Goal: Task Accomplishment & Management: Use online tool/utility

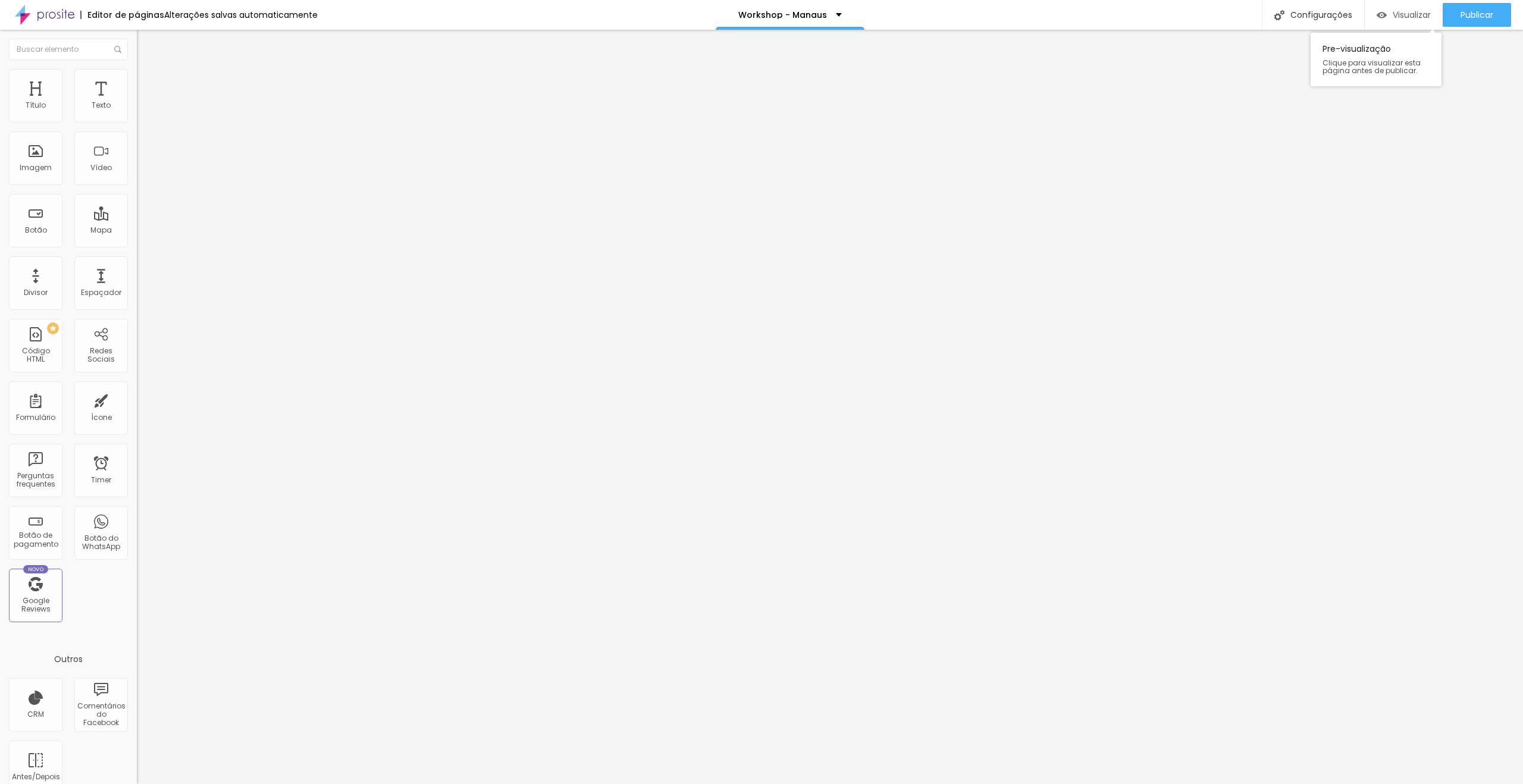
click at [1418, 8] on div "Visualizar" at bounding box center [1404, 15] width 54 height 24
click at [137, 196] on div at bounding box center [206, 150] width 137 height 93
click at [137, 75] on li "Avançado" at bounding box center [206, 75] width 137 height 12
click at [137, 69] on li "Conteúdo" at bounding box center [206, 63] width 137 height 12
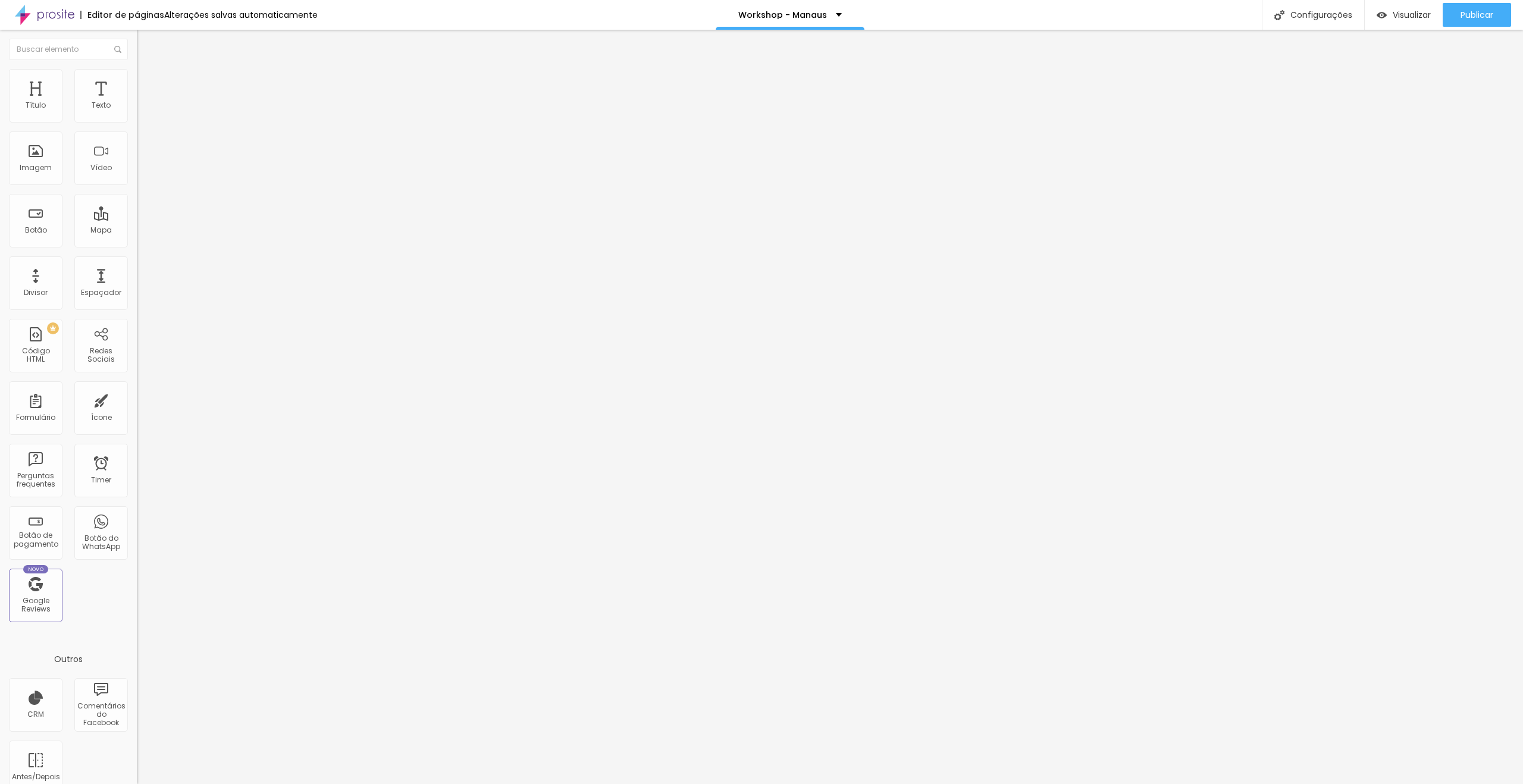
click at [137, 102] on img at bounding box center [140, 98] width 7 height 7
paste textarea
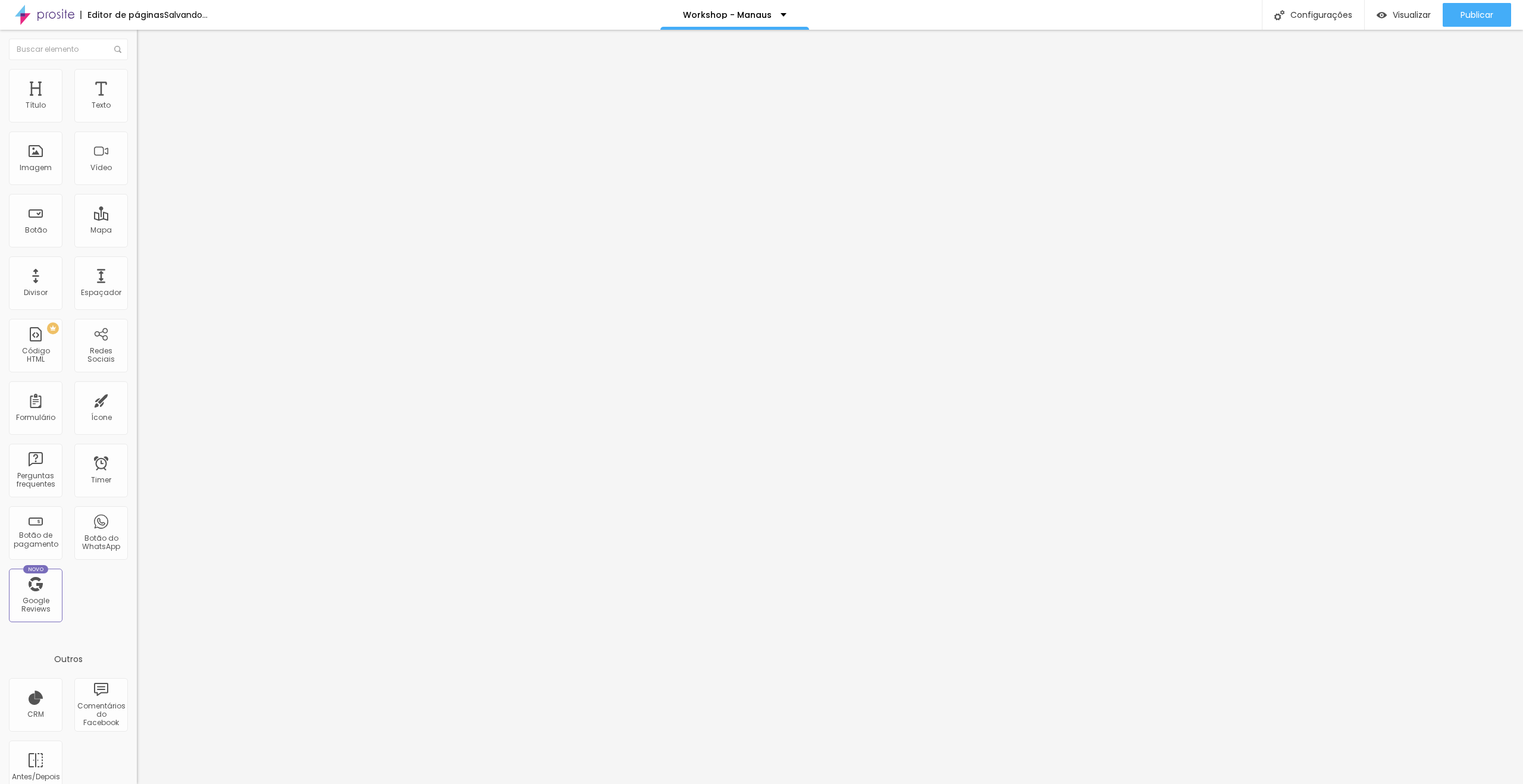
scroll to position [5785, 0]
click at [137, 102] on img at bounding box center [140, 98] width 7 height 7
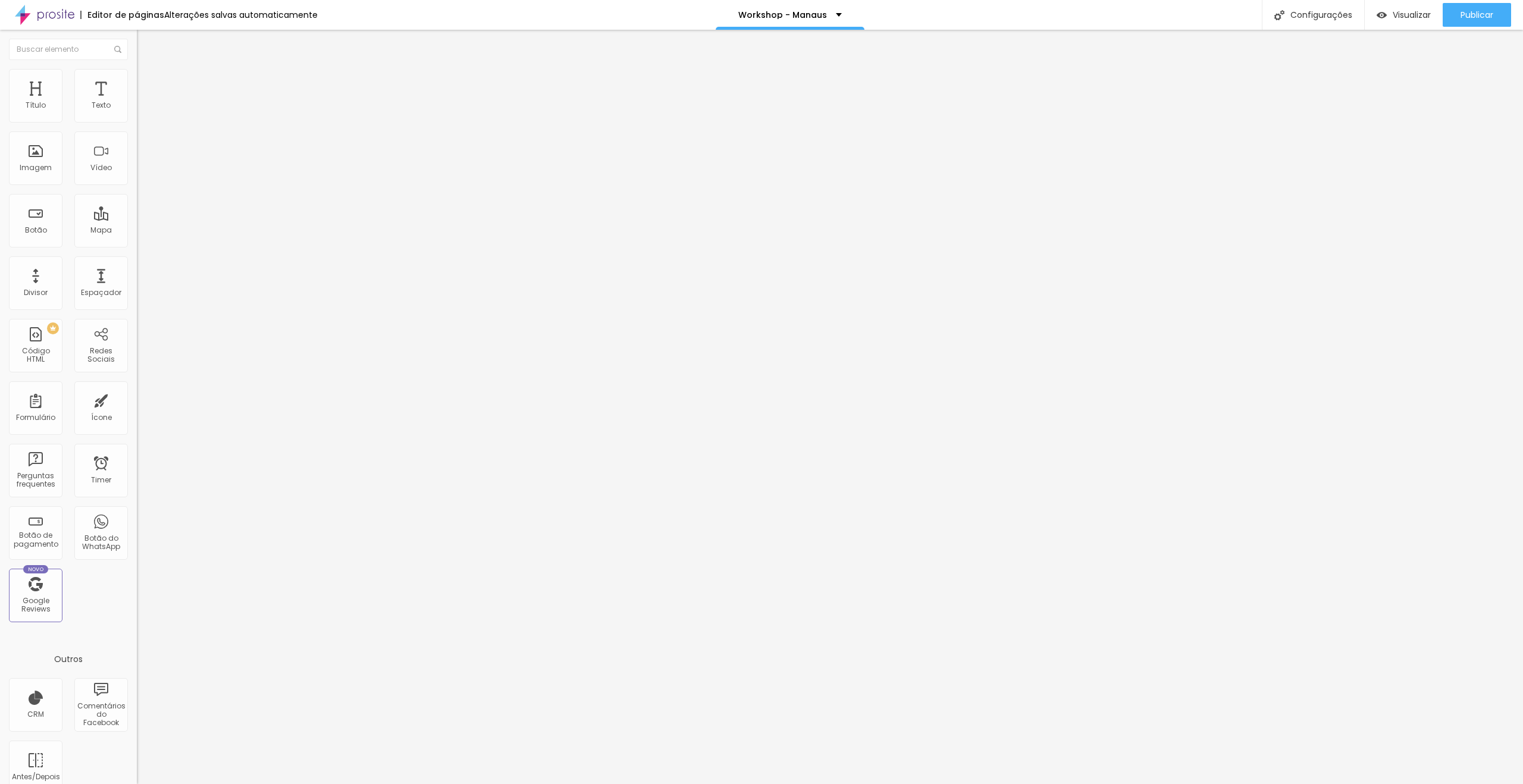
drag, startPoint x: 640, startPoint y: 464, endPoint x: 547, endPoint y: 467, distance: 93.0
drag, startPoint x: 625, startPoint y: 444, endPoint x: 539, endPoint y: 439, distance: 86.1
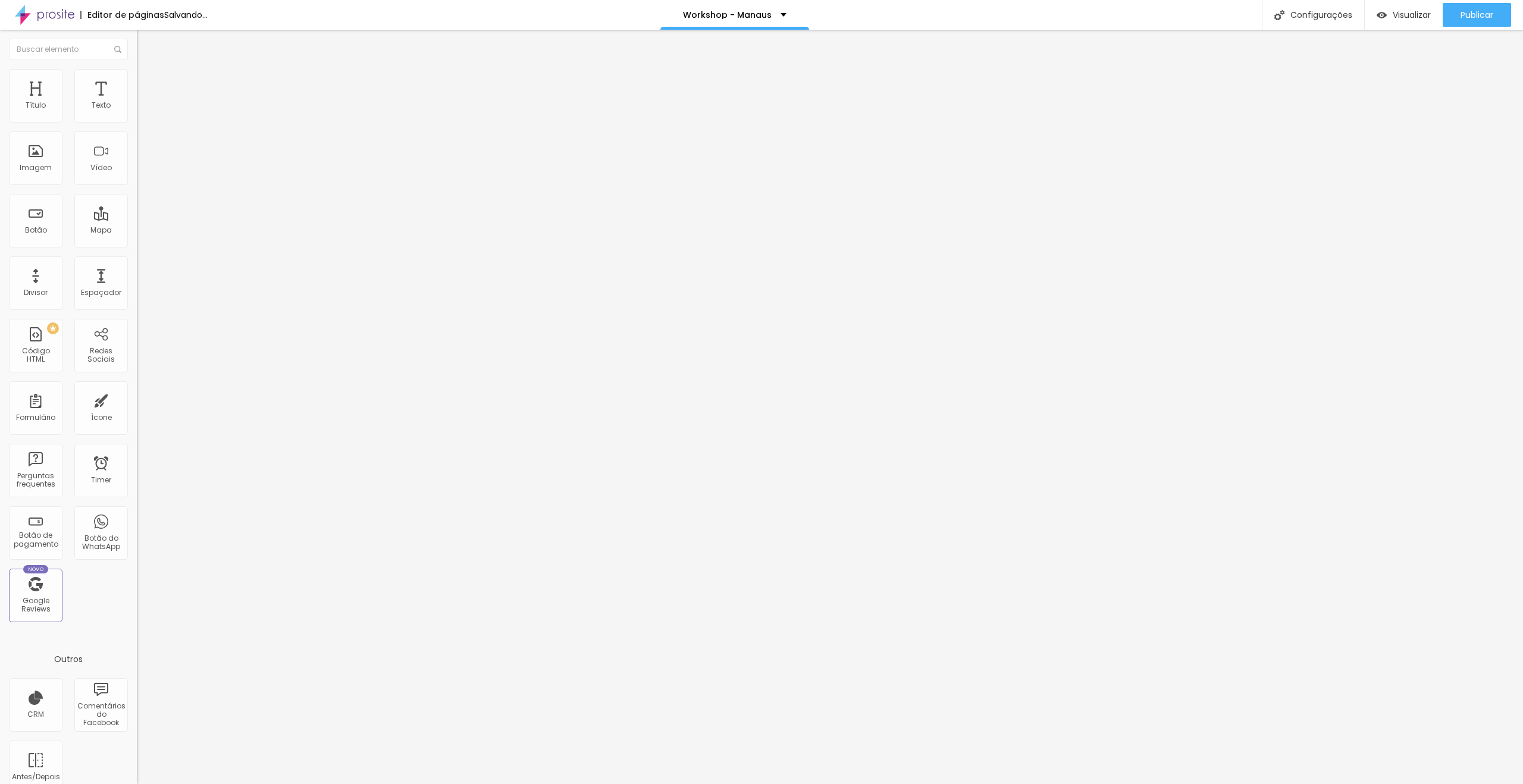
click at [137, 104] on div "43740 caracteres" at bounding box center [206, 96] width 137 height 16
click at [137, 102] on img at bounding box center [140, 98] width 7 height 7
